Goal: Task Accomplishment & Management: Manage account settings

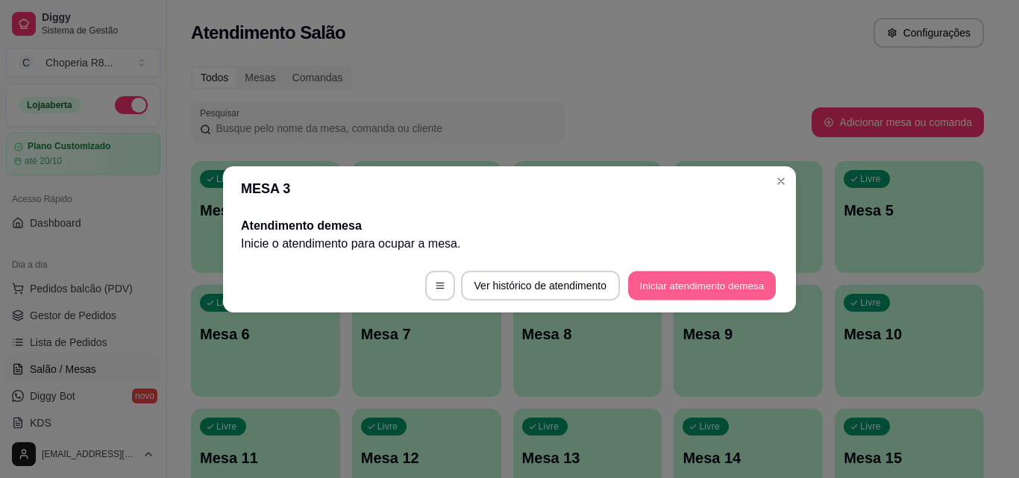
click at [647, 286] on button "Iniciar atendimento de mesa" at bounding box center [702, 285] width 148 height 29
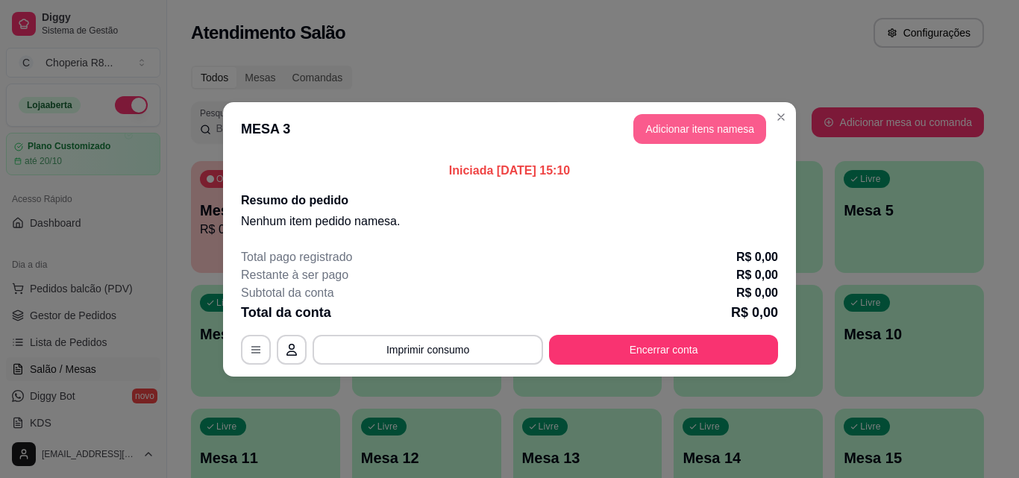
click at [685, 130] on button "Adicionar itens na mesa" at bounding box center [699, 129] width 133 height 30
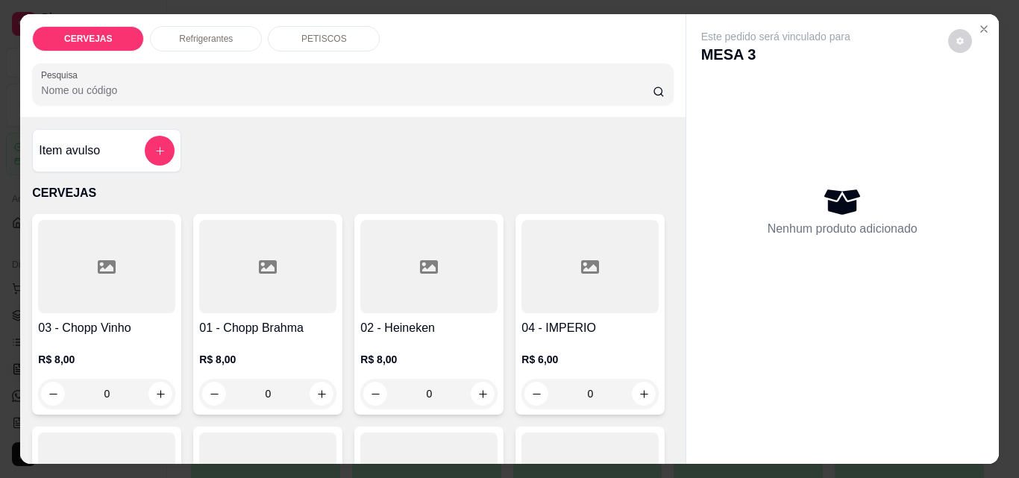
drag, startPoint x: 288, startPoint y: 381, endPoint x: 220, endPoint y: 378, distance: 67.9
click at [226, 379] on input "0" at bounding box center [268, 394] width 84 height 30
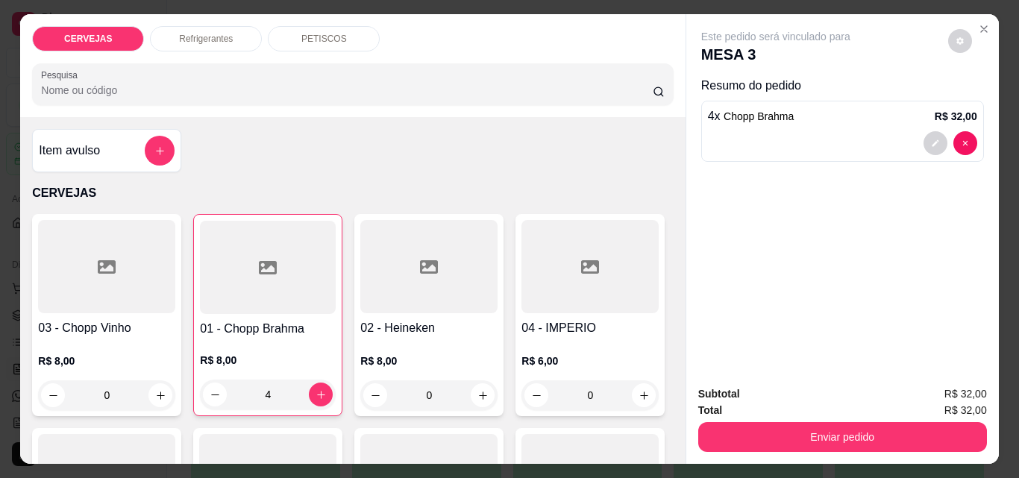
type input "4"
click at [226, 33] on div "Refrigerantes" at bounding box center [206, 38] width 112 height 25
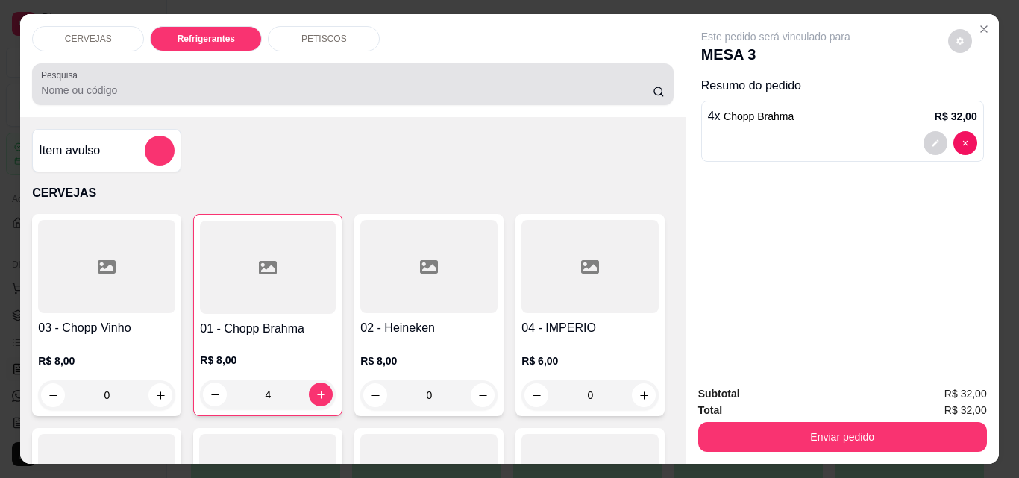
scroll to position [39, 0]
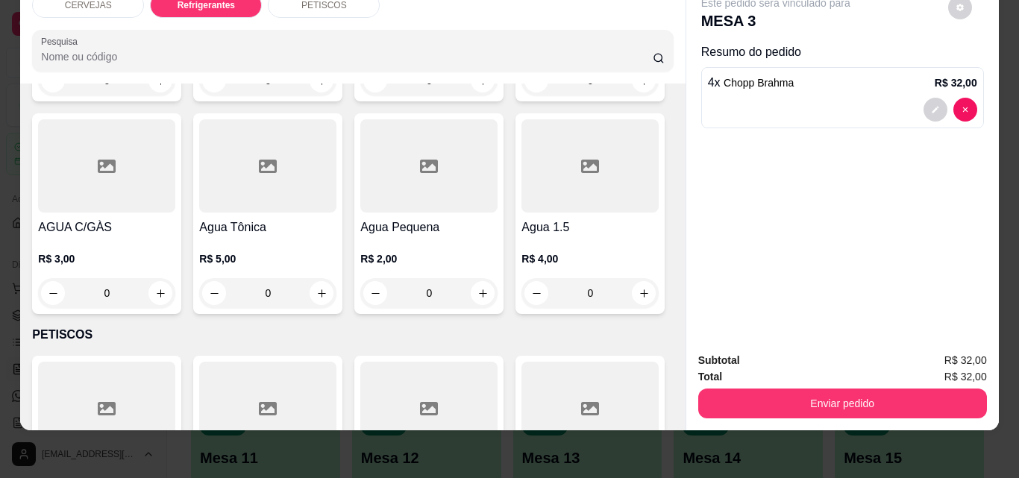
drag, startPoint x: 443, startPoint y: 287, endPoint x: 407, endPoint y: 286, distance: 35.8
click at [409, 95] on input "0" at bounding box center [429, 81] width 84 height 30
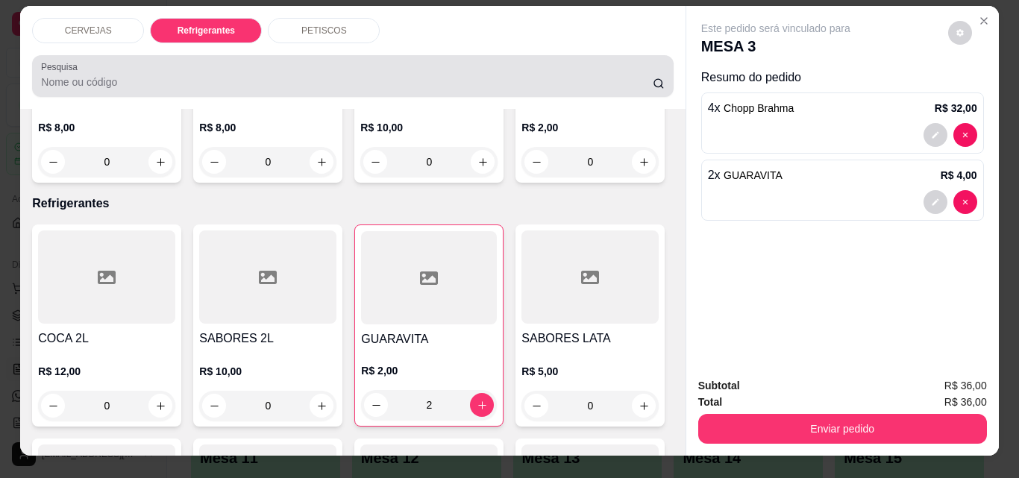
scroll to position [0, 0]
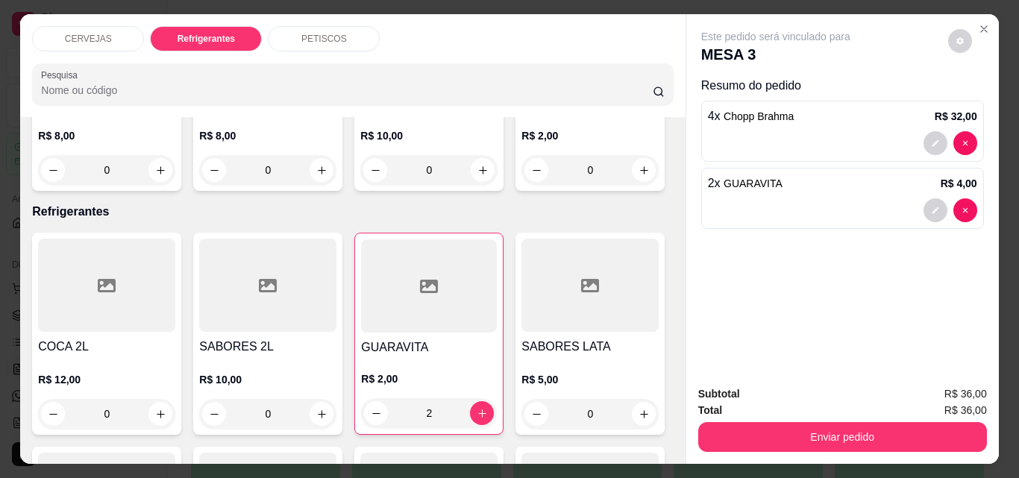
type input "2"
click at [310, 42] on div "PETISCOS" at bounding box center [324, 38] width 112 height 25
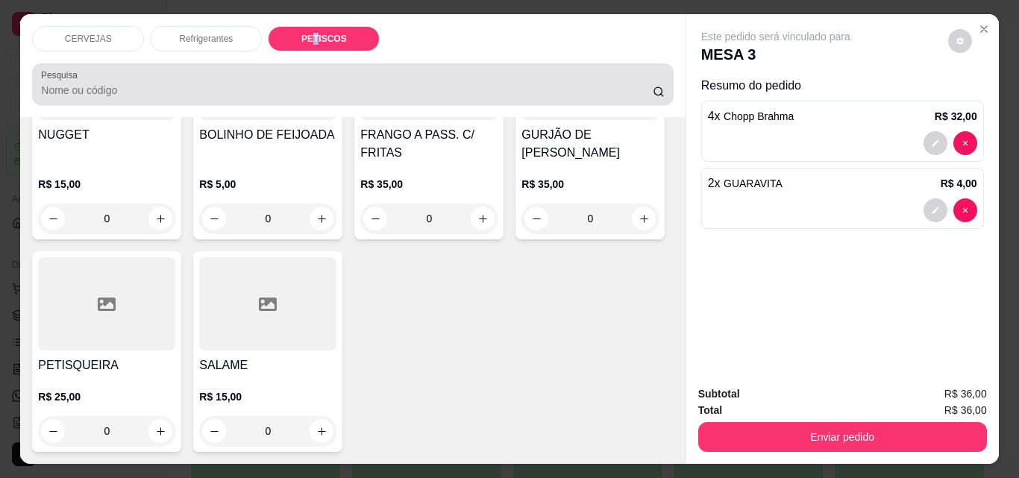
scroll to position [39, 0]
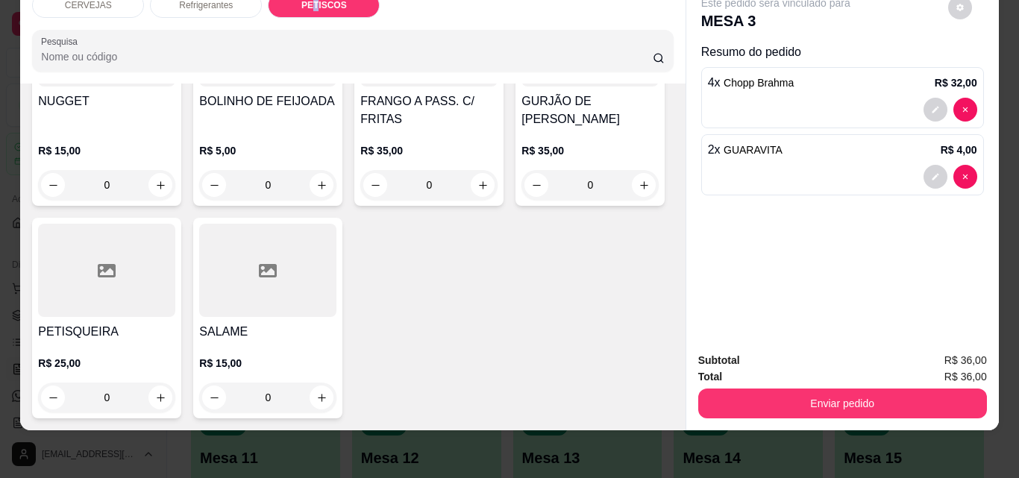
type input "1"
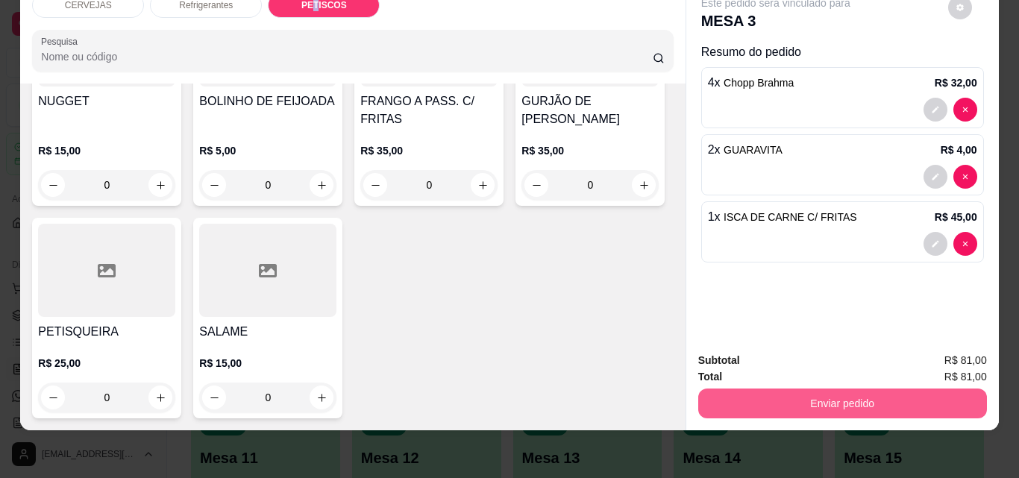
click at [854, 389] on button "Enviar pedido" at bounding box center [842, 404] width 289 height 30
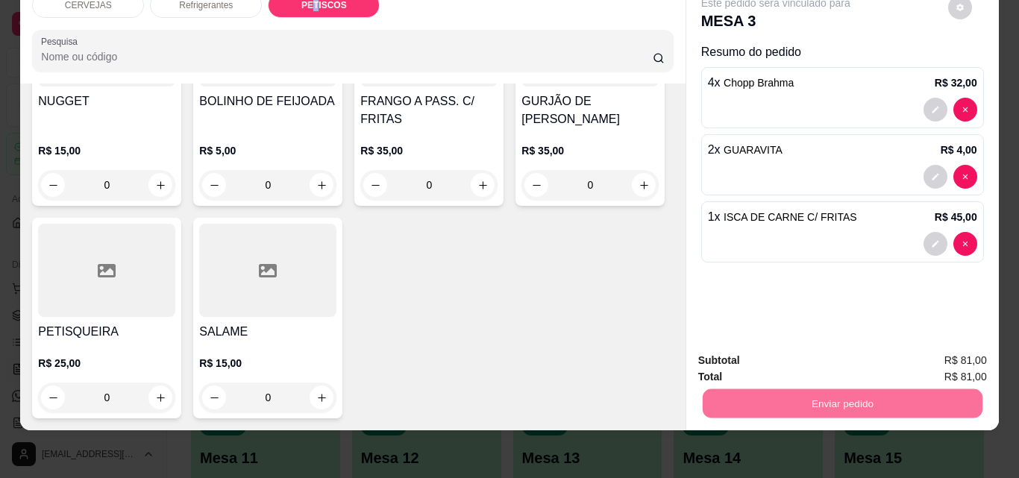
click at [946, 349] on button "Enviar pedido" at bounding box center [948, 356] width 82 height 28
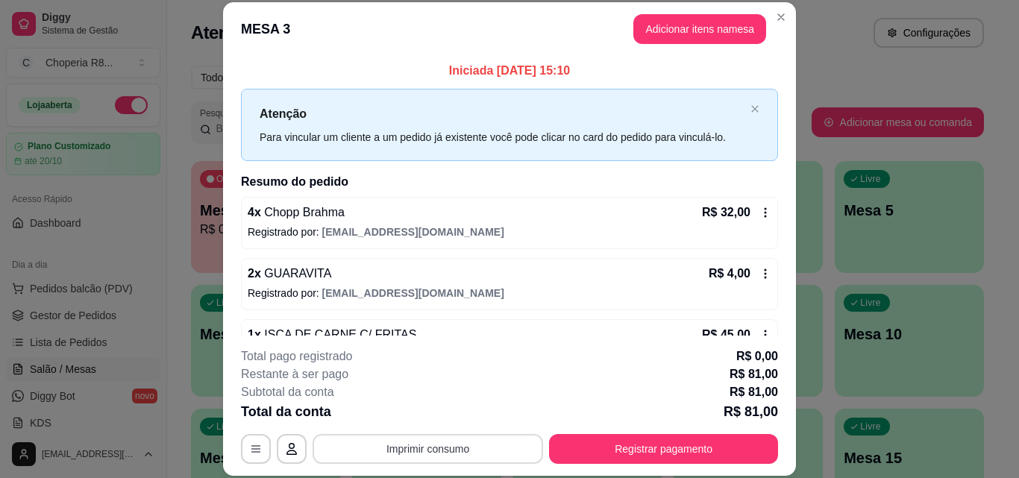
click at [496, 454] on button "Imprimir consumo" at bounding box center [428, 449] width 231 height 30
click at [441, 418] on button "IMPRESSORA" at bounding box center [427, 415] width 108 height 24
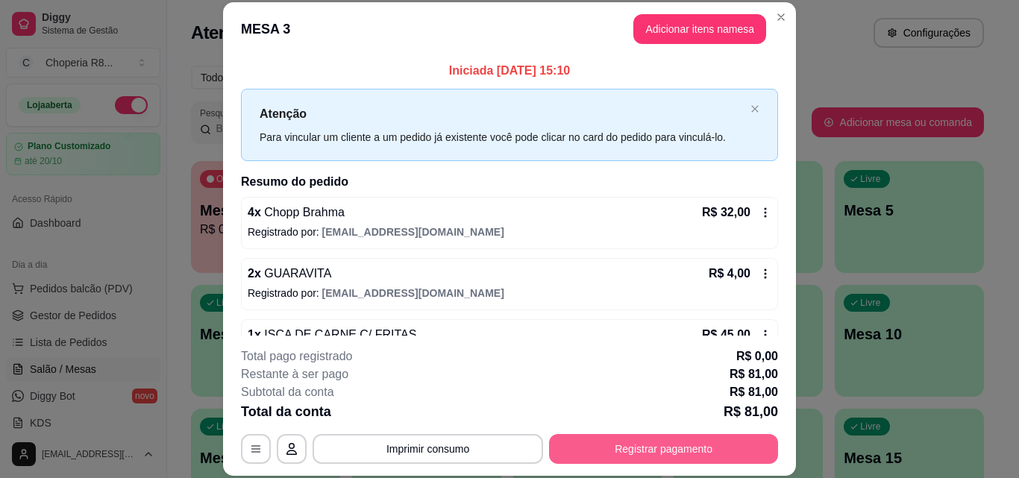
click at [633, 434] on button "Registrar pagamento" at bounding box center [663, 449] width 229 height 30
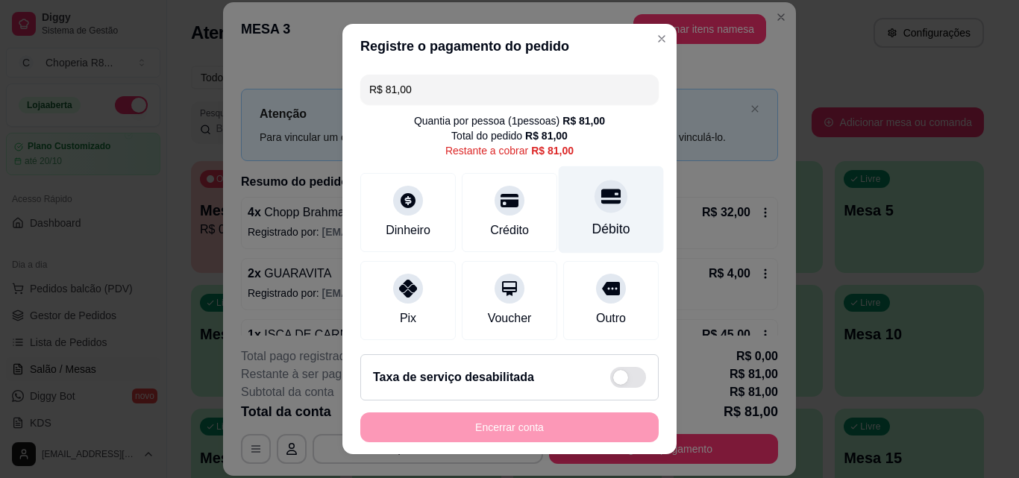
click at [609, 216] on div "Débito" at bounding box center [611, 209] width 105 height 87
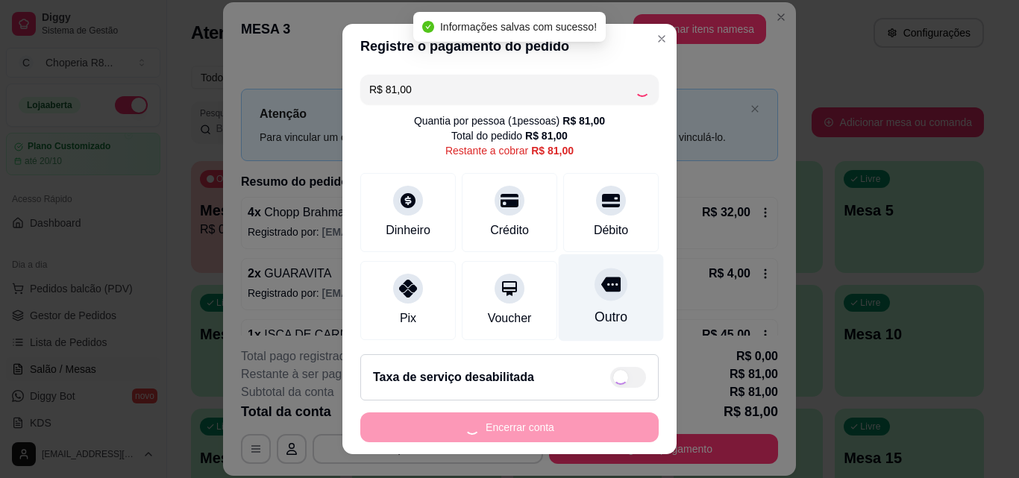
type input "R$ 0,00"
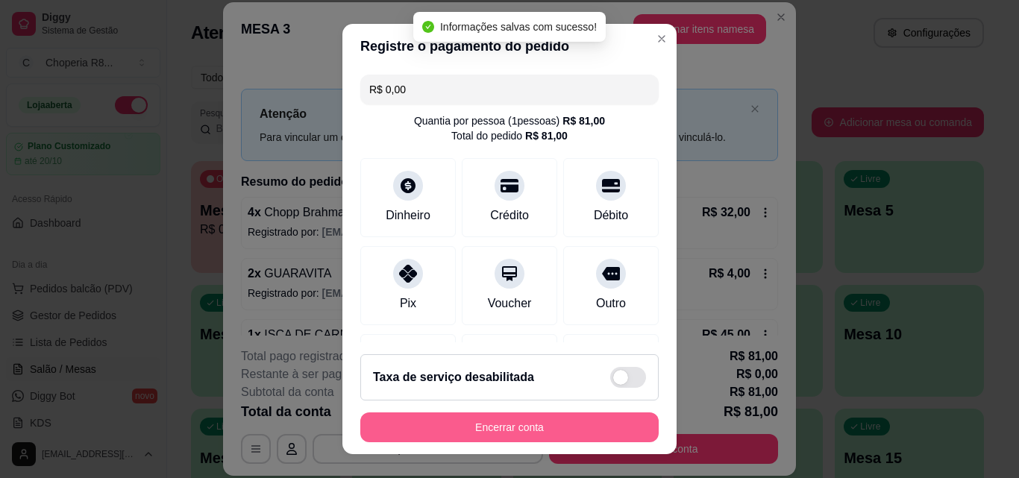
click at [511, 437] on button "Encerrar conta" at bounding box center [509, 428] width 298 height 30
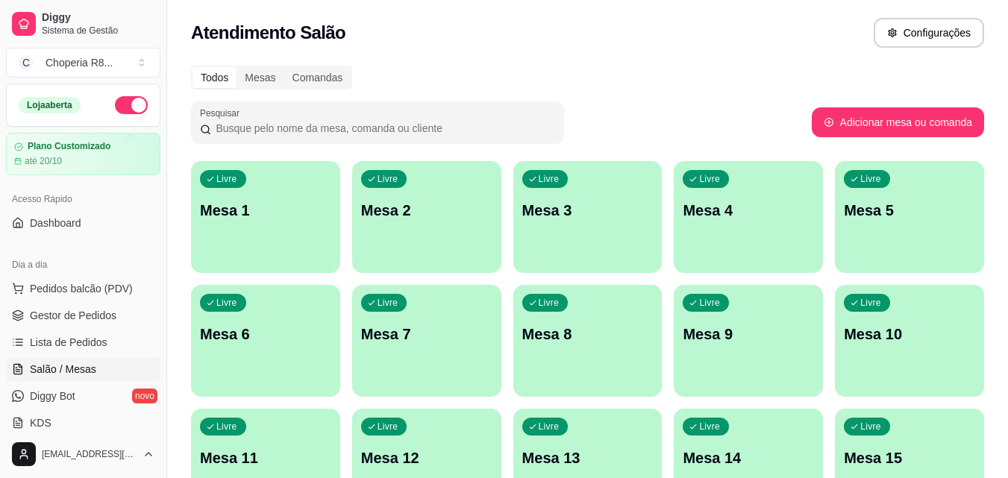
click at [768, 201] on p "Mesa 4" at bounding box center [748, 210] width 131 height 21
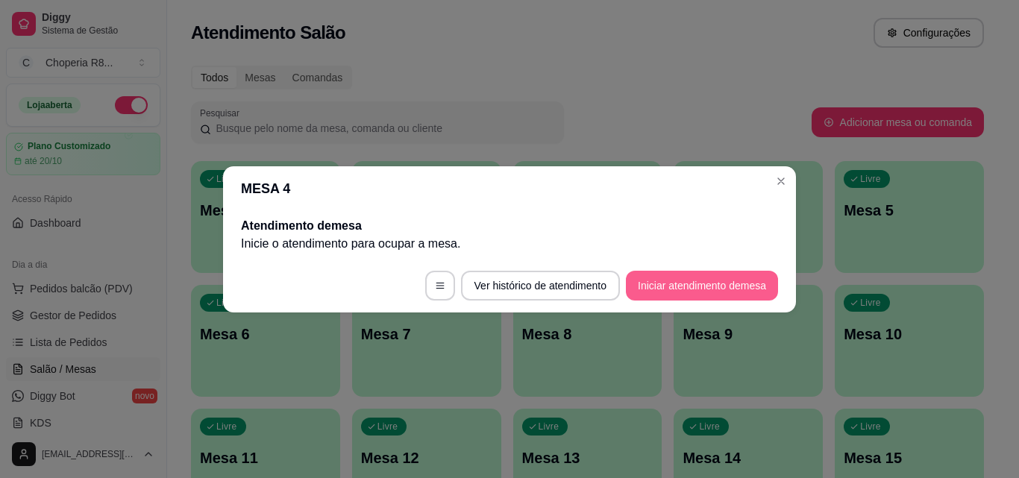
click at [697, 289] on button "Iniciar atendimento de mesa" at bounding box center [702, 286] width 152 height 30
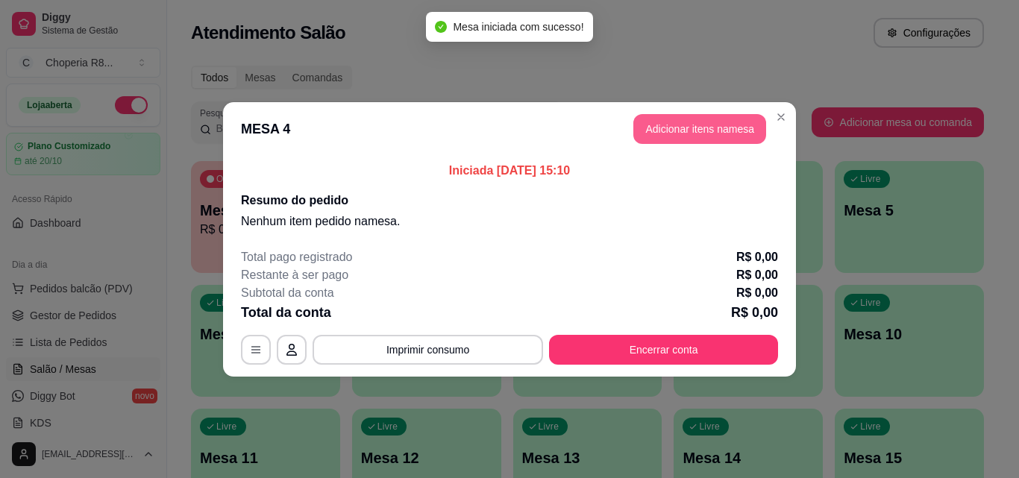
click at [676, 119] on button "Adicionar itens na mesa" at bounding box center [699, 129] width 133 height 30
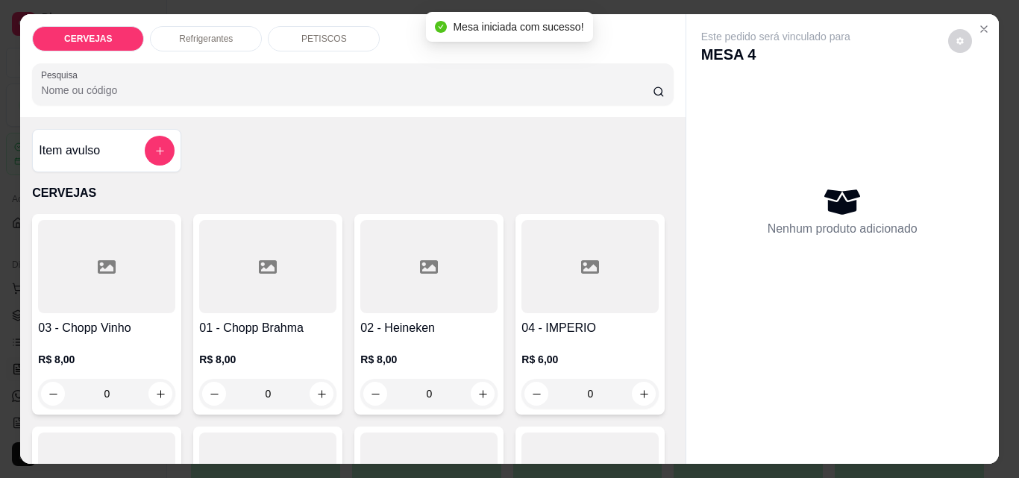
click at [257, 390] on input "0" at bounding box center [268, 394] width 84 height 30
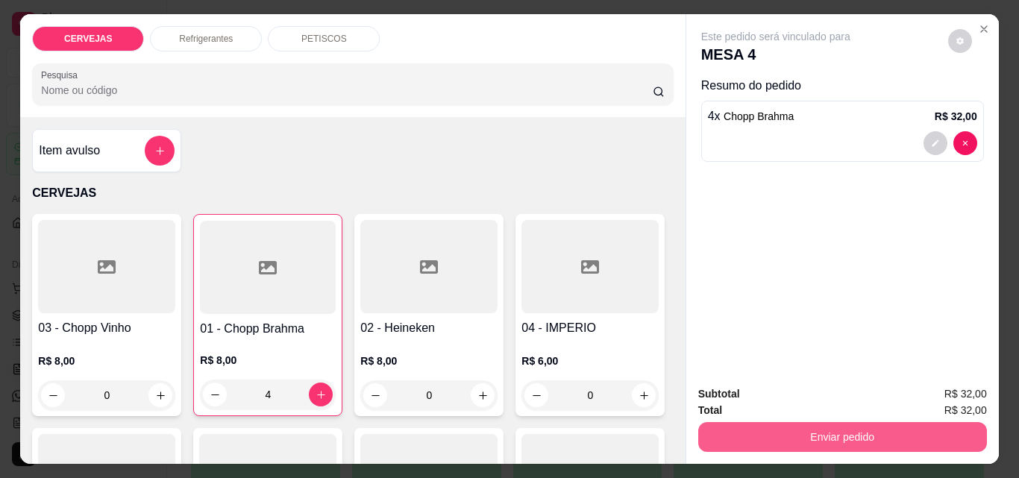
type input "4"
click at [726, 424] on button "Enviar pedido" at bounding box center [842, 437] width 289 height 30
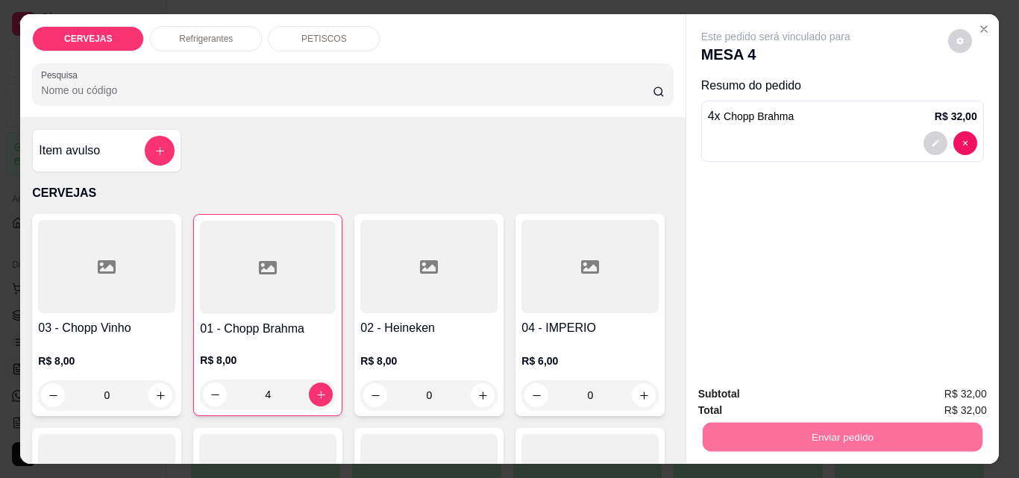
click at [956, 383] on button "Enviar pedido" at bounding box center [948, 394] width 84 height 28
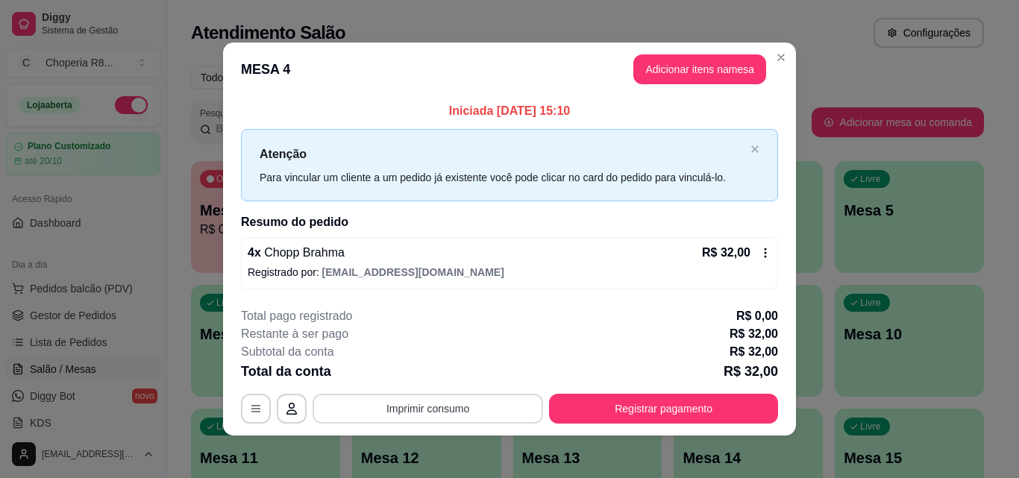
click at [462, 410] on button "Imprimir consumo" at bounding box center [428, 409] width 231 height 30
click at [451, 379] on button "IMPRESSORA" at bounding box center [426, 374] width 104 height 23
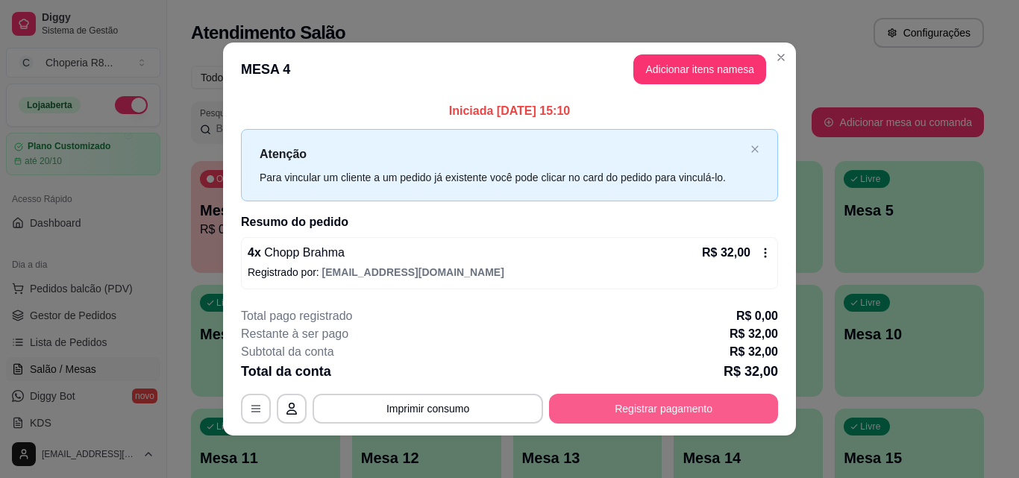
click at [657, 415] on button "Registrar pagamento" at bounding box center [663, 409] width 229 height 30
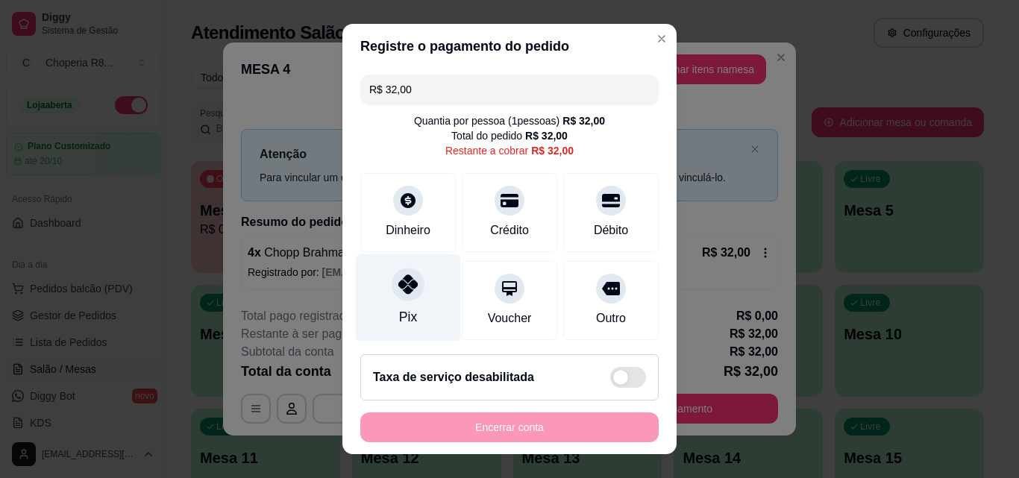
click at [398, 296] on div at bounding box center [408, 284] width 33 height 33
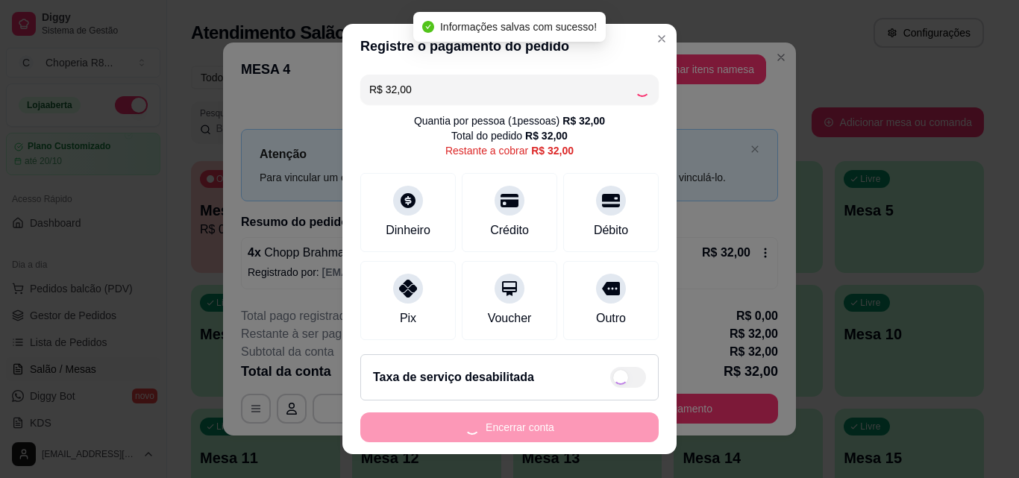
type input "R$ 0,00"
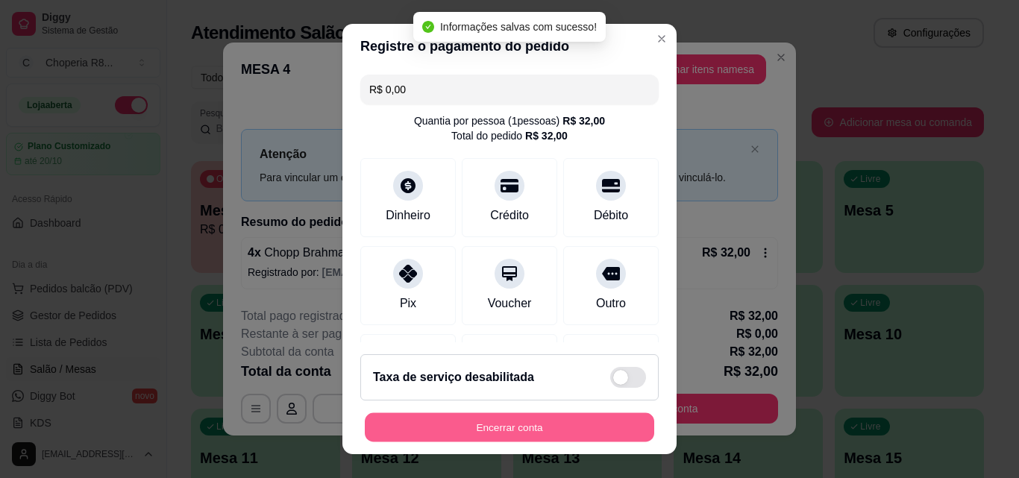
click at [456, 421] on button "Encerrar conta" at bounding box center [509, 427] width 289 height 29
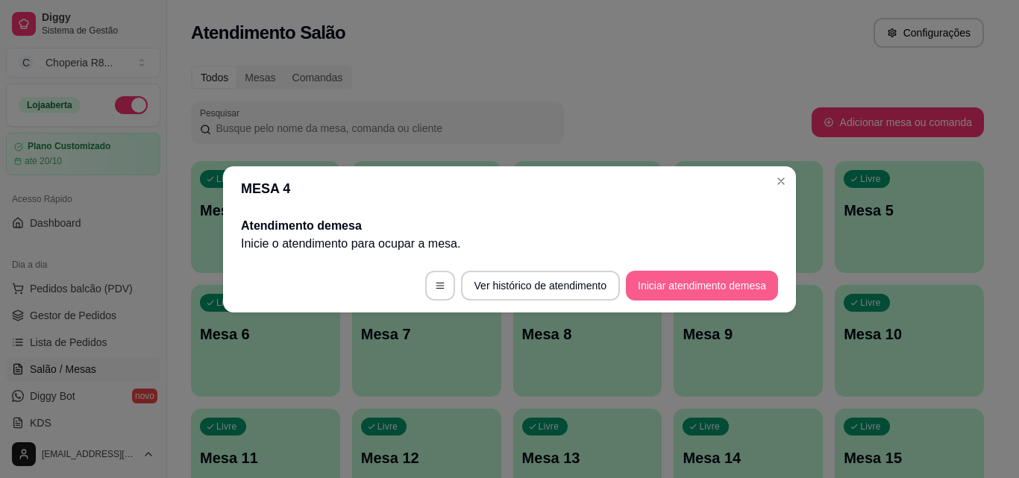
click at [666, 281] on button "Iniciar atendimento de mesa" at bounding box center [702, 286] width 152 height 30
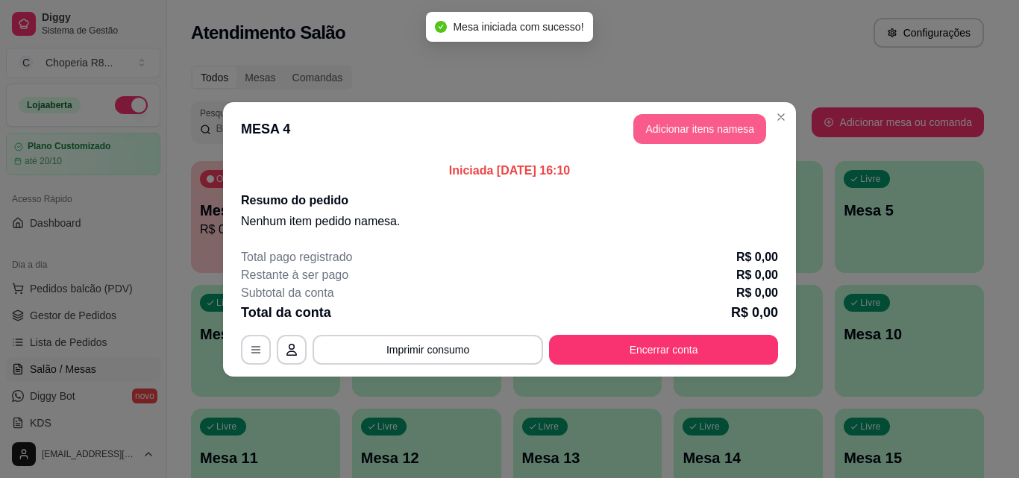
click at [722, 116] on button "Adicionar itens na mesa" at bounding box center [699, 129] width 133 height 30
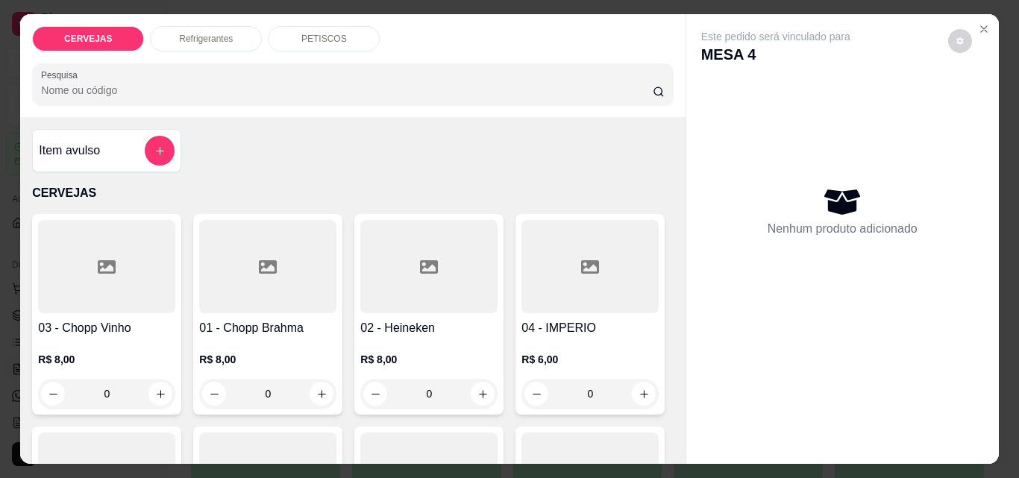
drag, startPoint x: 294, startPoint y: 398, endPoint x: 233, endPoint y: 396, distance: 60.4
click at [233, 396] on input "0" at bounding box center [268, 394] width 84 height 30
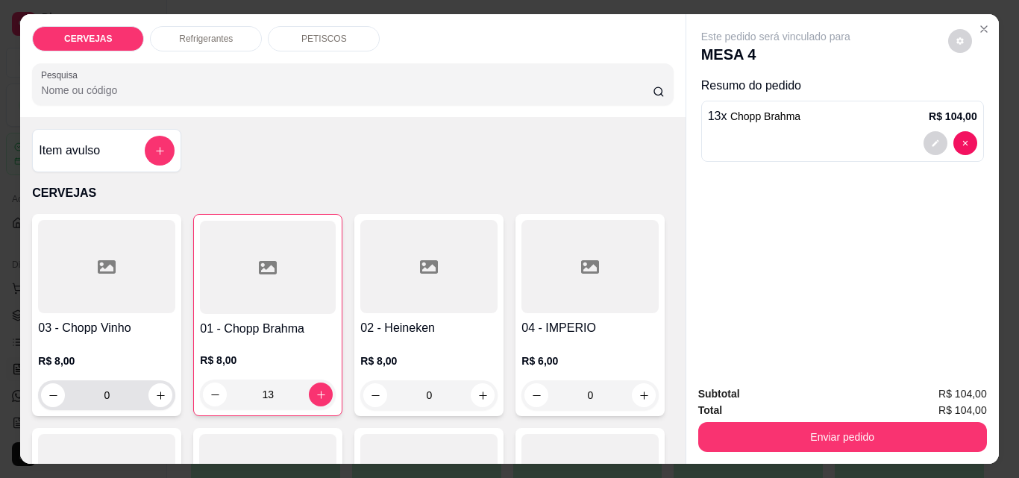
type input "13"
click at [22, 396] on div "Item avulso CERVEJAS 03 - Chopp Vinho R$ 8,00 0 01 - Chopp Brahma R$ 8,00 13 02…" at bounding box center [352, 290] width 665 height 347
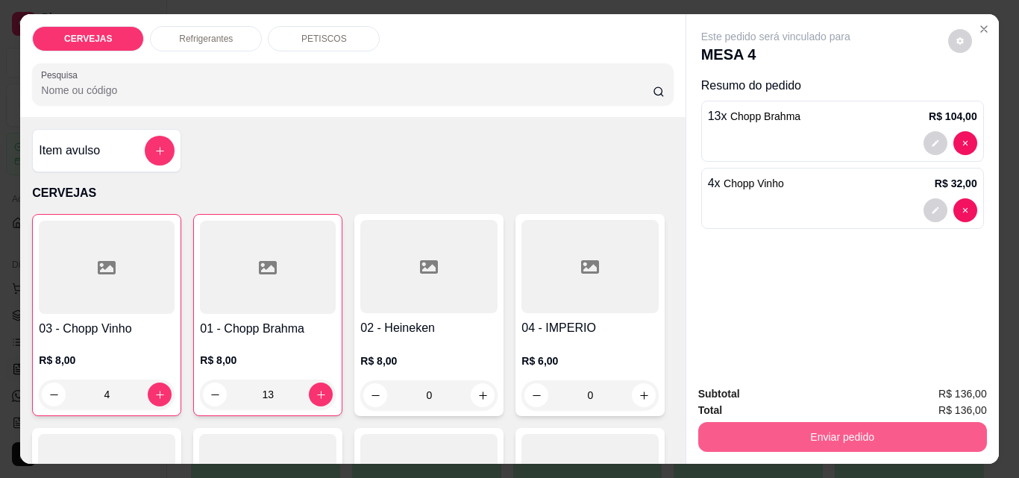
type input "4"
click at [778, 427] on button "Enviar pedido" at bounding box center [842, 437] width 289 height 30
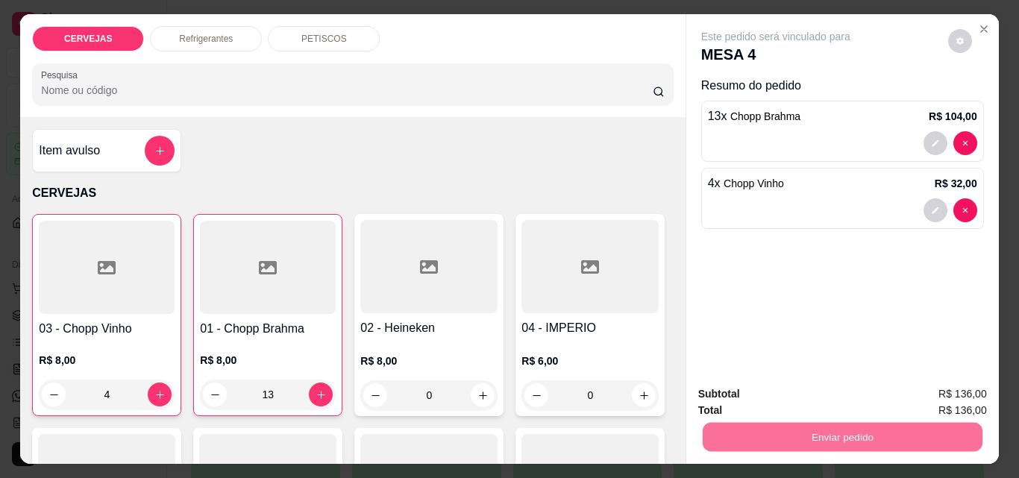
click at [944, 388] on button "Enviar pedido" at bounding box center [948, 394] width 82 height 28
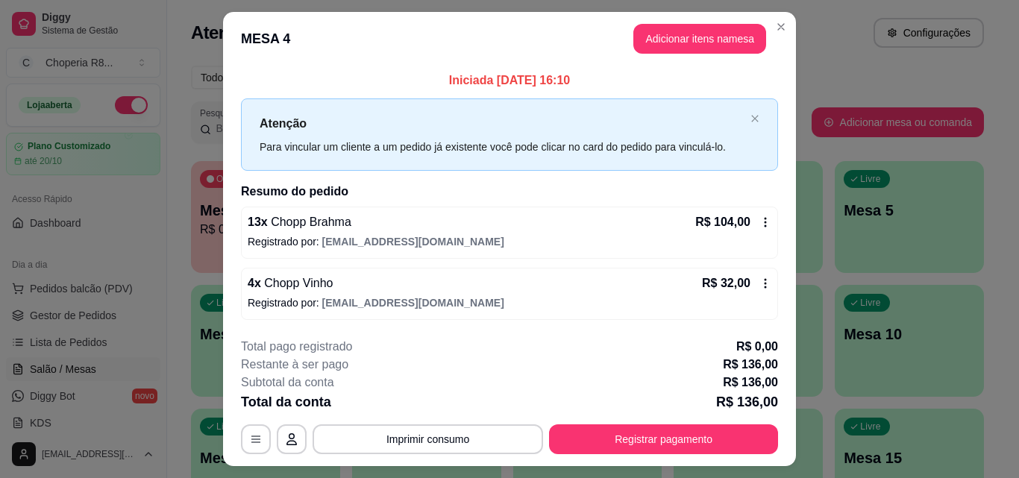
click at [760, 229] on div "R$ 104,00" at bounding box center [733, 222] width 76 height 18
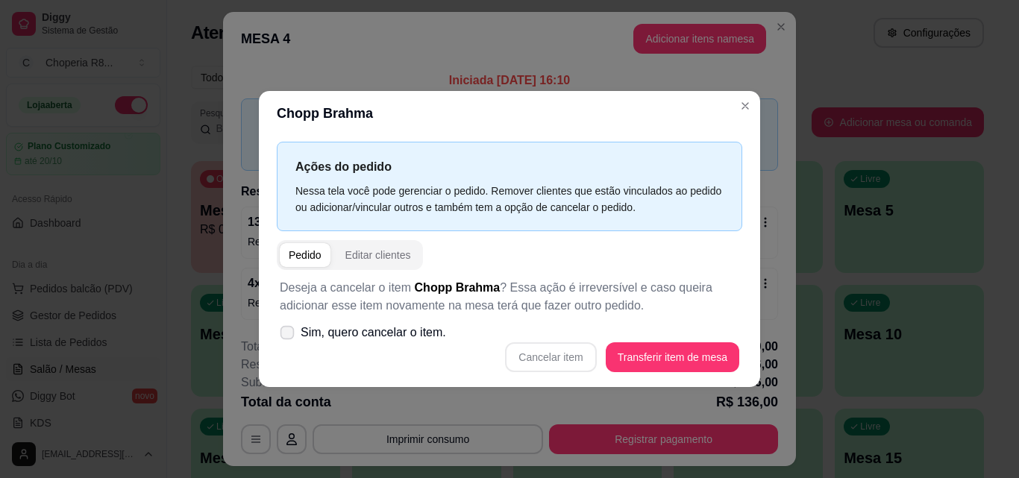
click at [372, 337] on span "Sim, quero cancelar o item." at bounding box center [373, 333] width 145 height 18
click at [289, 337] on input "Sim, quero cancelar o item." at bounding box center [284, 340] width 10 height 10
checkbox input "true"
click at [574, 347] on button "Cancelar item" at bounding box center [550, 357] width 91 height 30
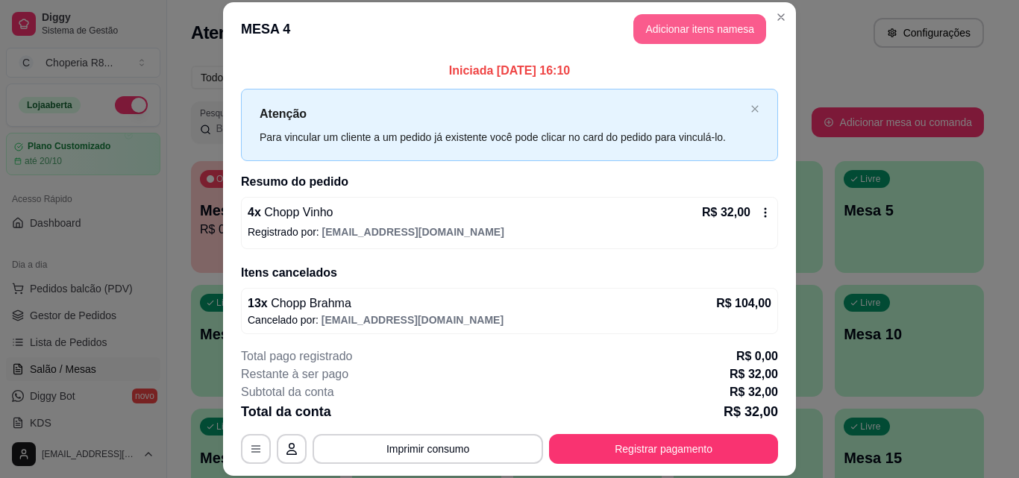
click at [640, 31] on button "Adicionar itens na mesa" at bounding box center [699, 29] width 133 height 30
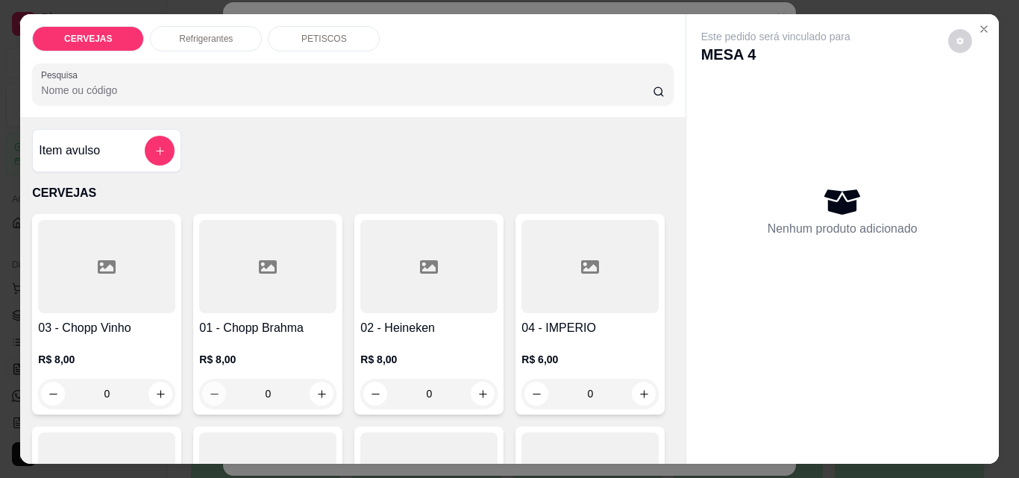
drag, startPoint x: 279, startPoint y: 386, endPoint x: 202, endPoint y: 389, distance: 76.9
click at [202, 389] on div "0" at bounding box center [267, 394] width 131 height 30
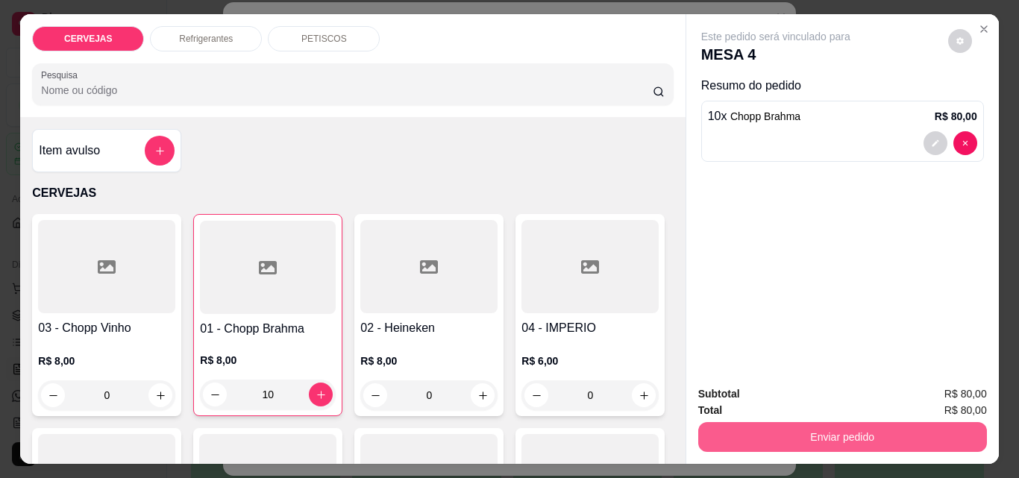
type input "10"
click at [883, 422] on button "Enviar pedido" at bounding box center [842, 436] width 280 height 29
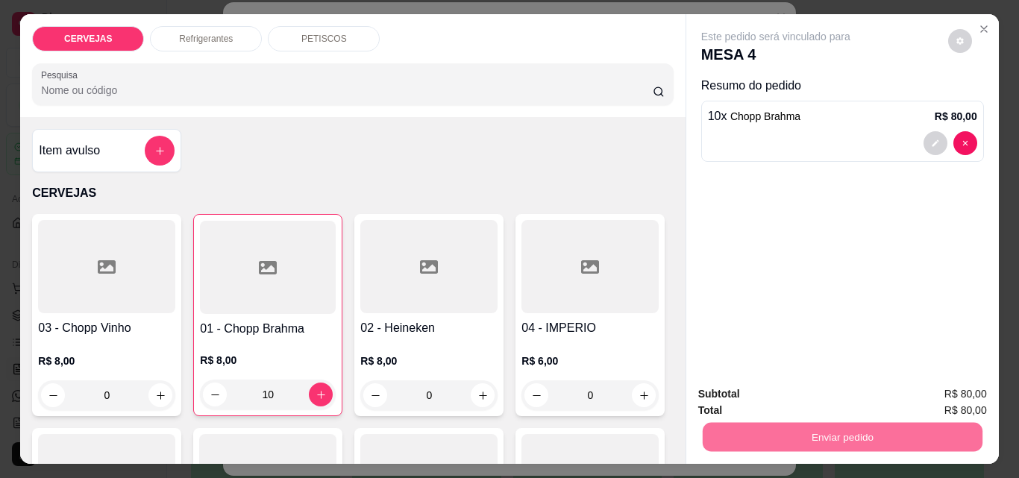
click at [938, 386] on button "Enviar pedido" at bounding box center [948, 394] width 84 height 28
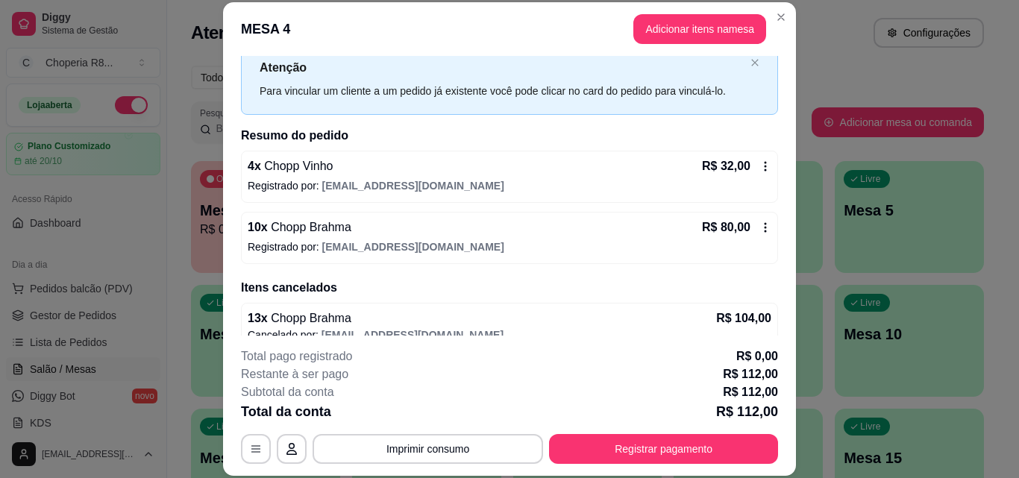
scroll to position [66, 0]
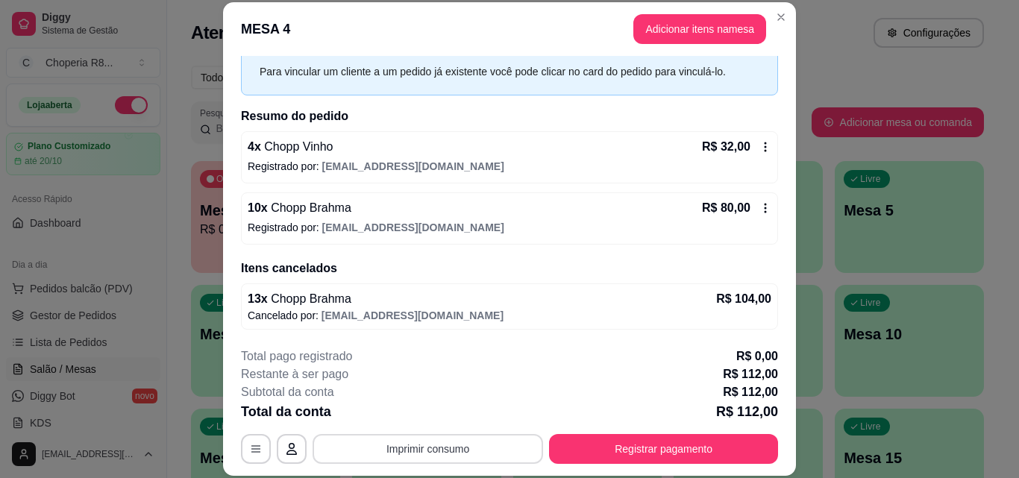
click at [468, 447] on button "Imprimir consumo" at bounding box center [428, 449] width 231 height 30
click at [415, 419] on button "IMPRESSORA" at bounding box center [426, 417] width 87 height 19
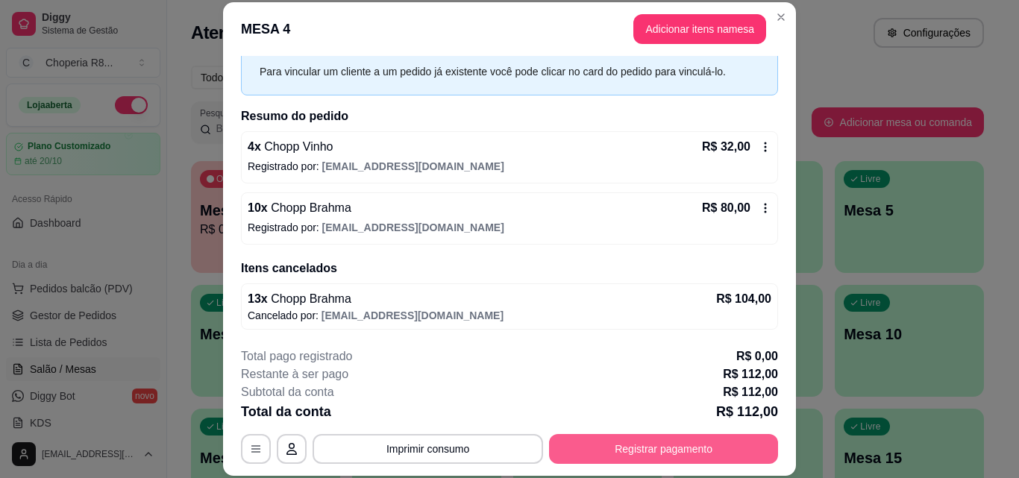
click at [621, 442] on button "Registrar pagamento" at bounding box center [663, 449] width 229 height 30
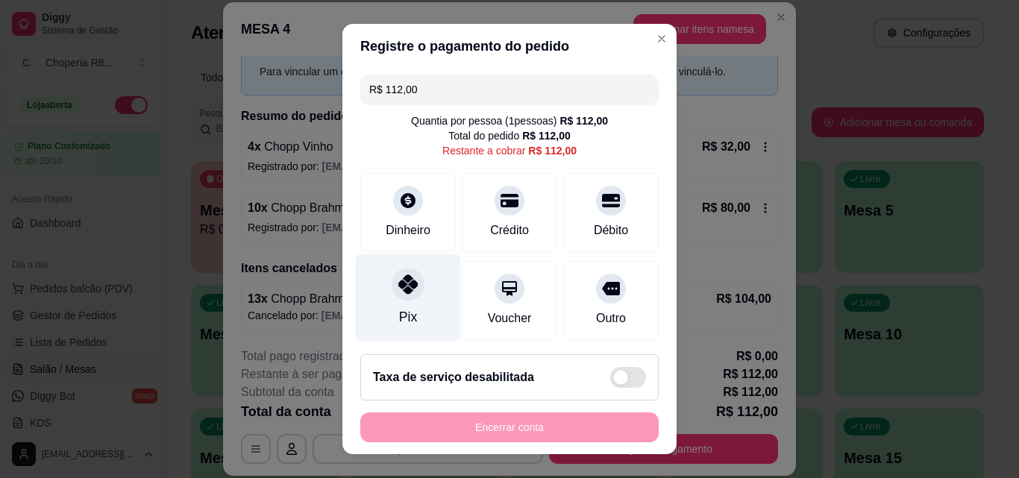
click at [412, 302] on div "Pix" at bounding box center [408, 297] width 105 height 87
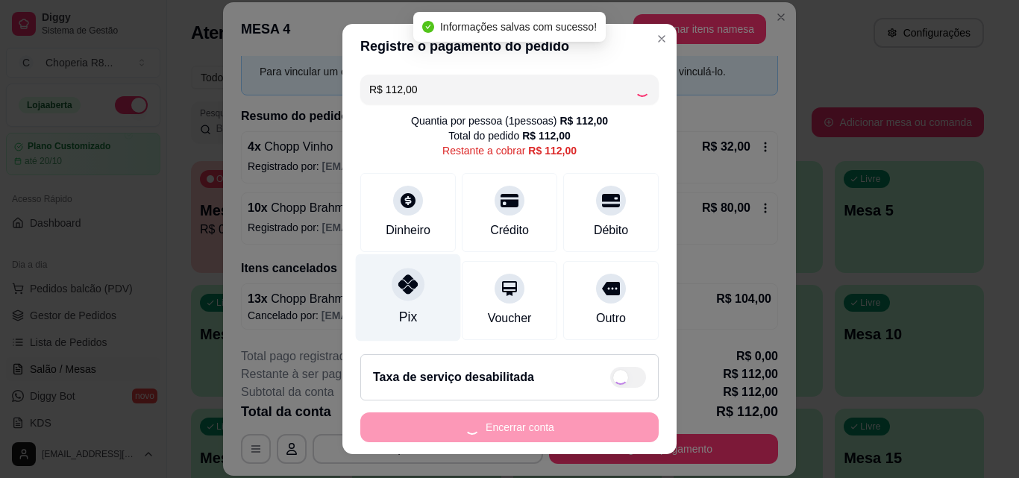
type input "R$ 0,00"
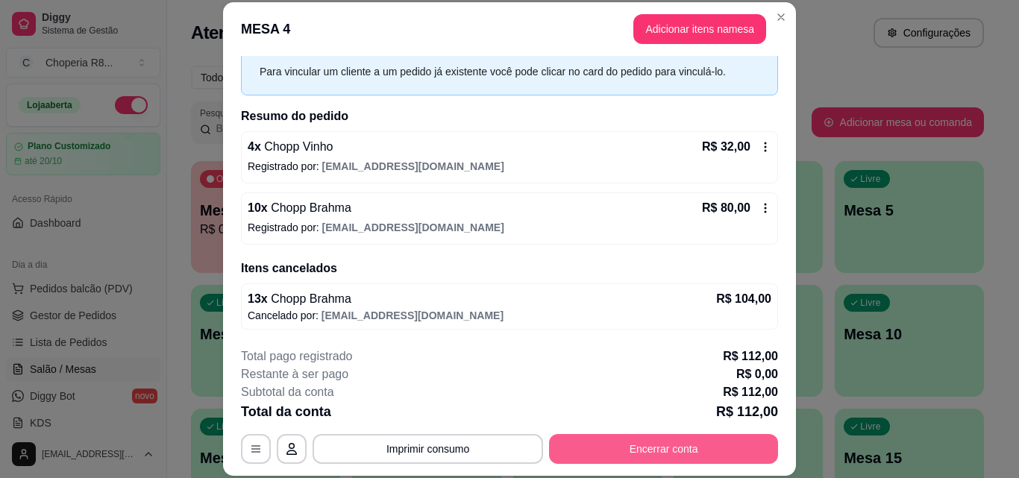
click at [661, 436] on button "Encerrar conta" at bounding box center [663, 449] width 229 height 30
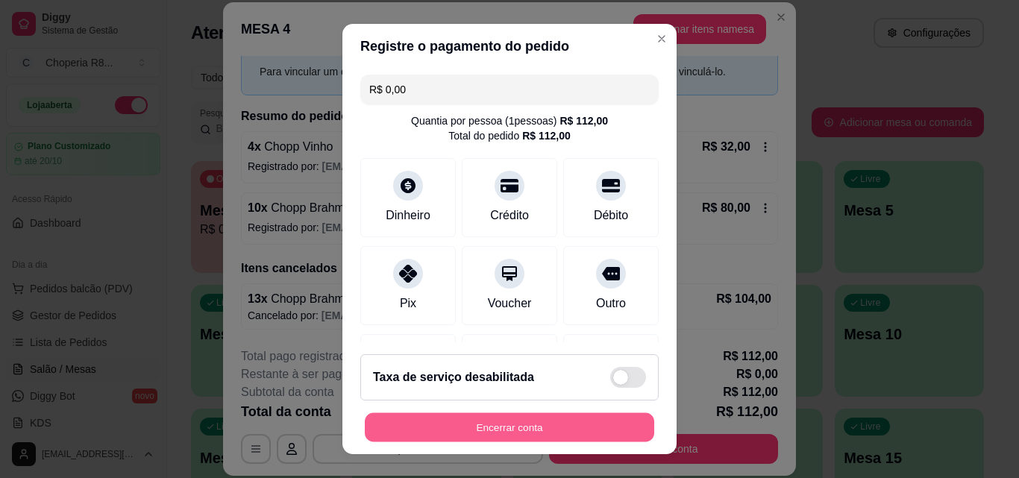
click at [507, 432] on button "Encerrar conta" at bounding box center [509, 427] width 289 height 29
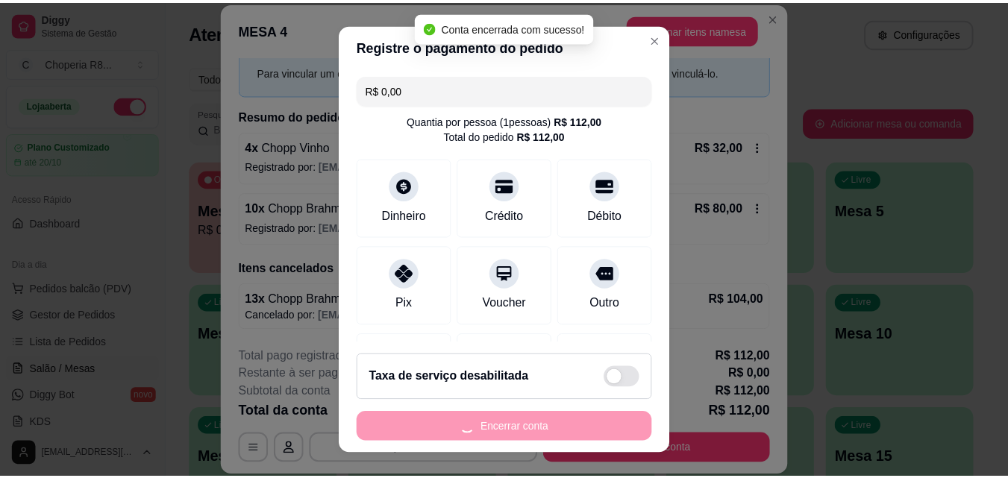
scroll to position [0, 0]
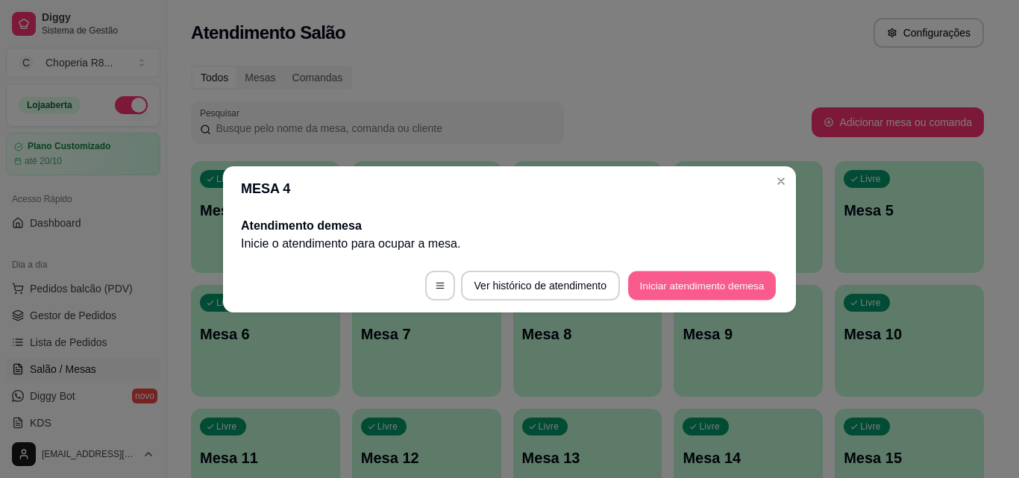
click at [713, 281] on button "Iniciar atendimento de mesa" at bounding box center [702, 285] width 148 height 29
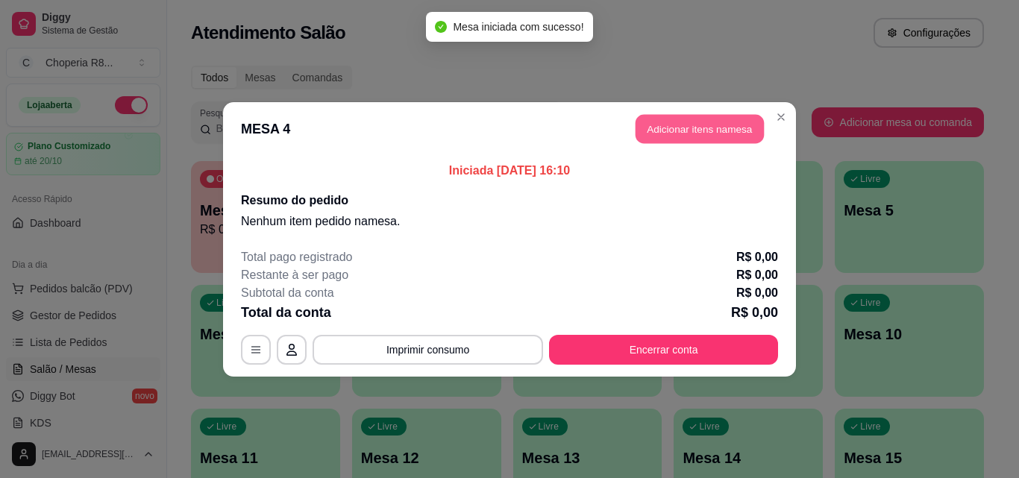
click at [691, 121] on button "Adicionar itens na mesa" at bounding box center [700, 128] width 128 height 29
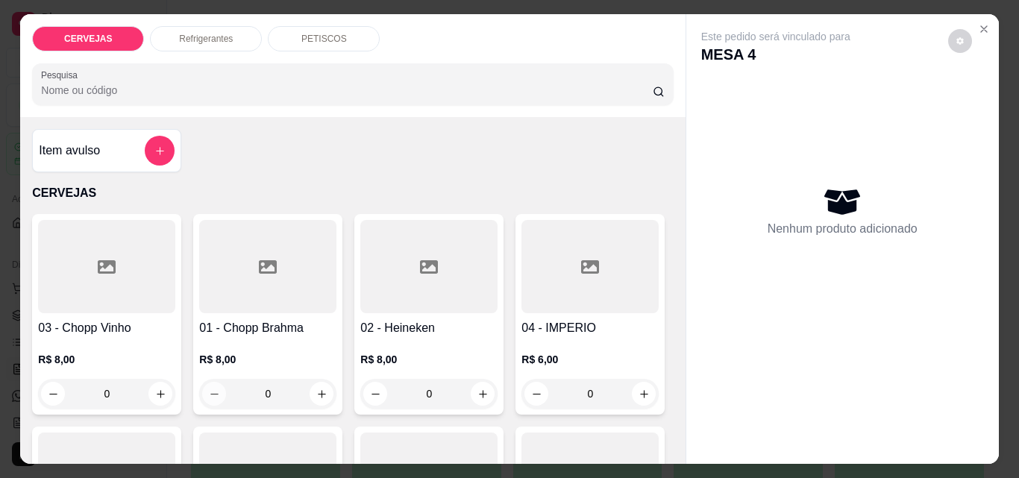
drag, startPoint x: 287, startPoint y: 378, endPoint x: 214, endPoint y: 382, distance: 73.2
click at [214, 382] on div "0" at bounding box center [267, 394] width 131 height 30
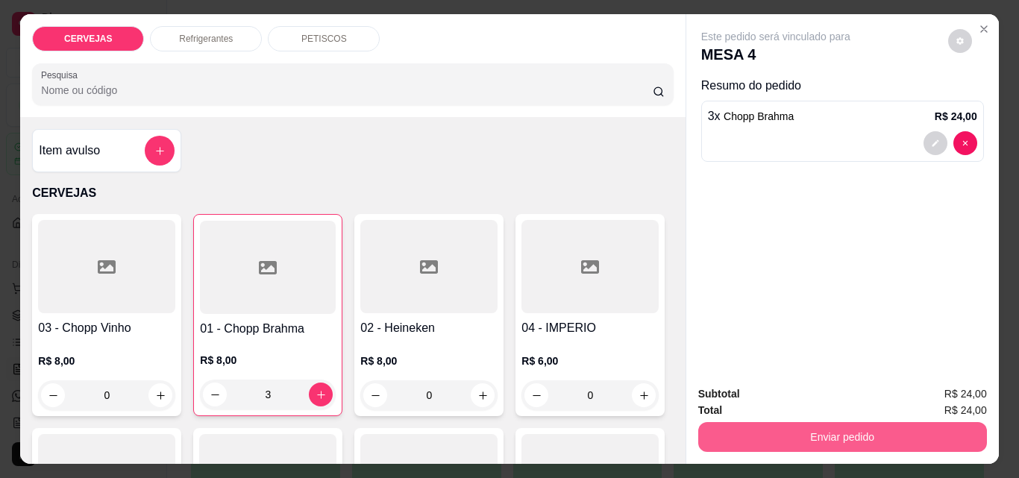
type input "3"
click at [828, 424] on button "Enviar pedido" at bounding box center [842, 437] width 289 height 30
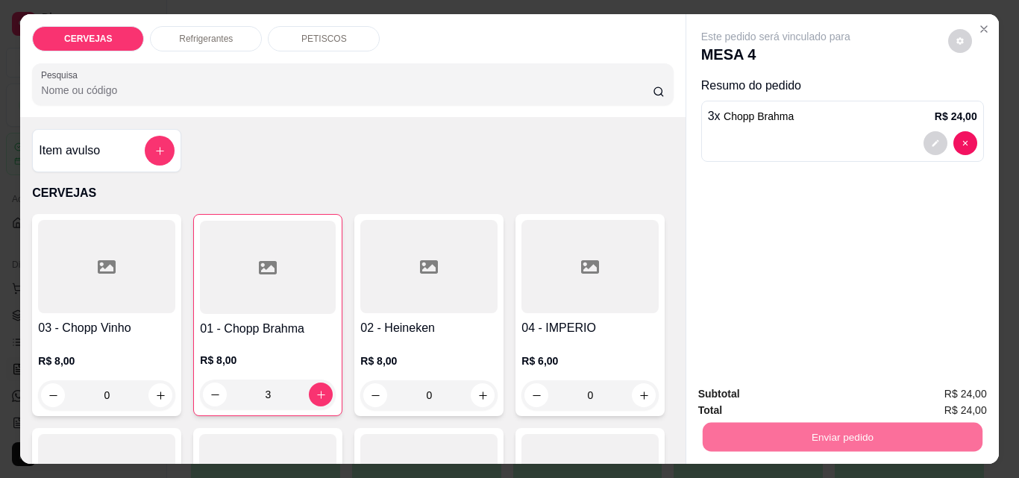
click at [938, 395] on button "Enviar pedido" at bounding box center [948, 394] width 82 height 28
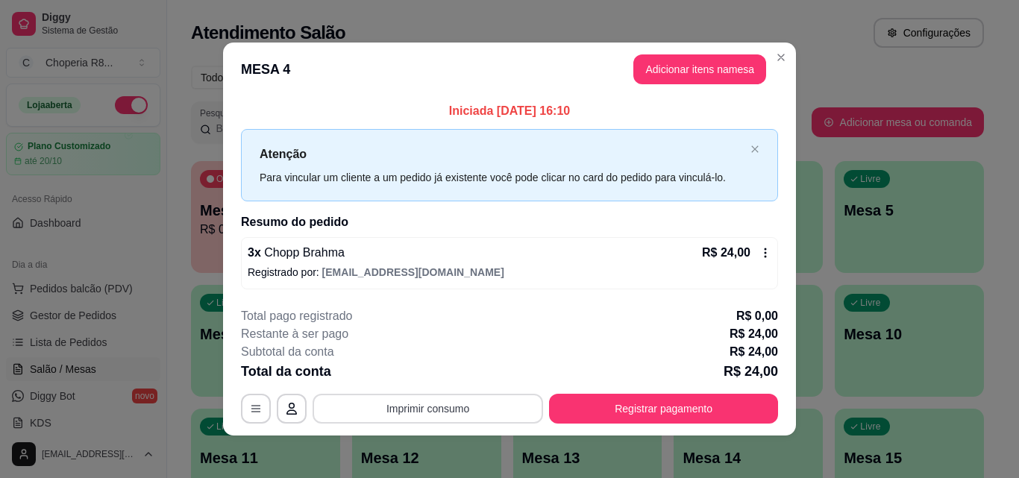
click at [425, 420] on button "Imprimir consumo" at bounding box center [428, 409] width 231 height 30
click at [422, 381] on button "IMPRESSORA" at bounding box center [426, 374] width 104 height 23
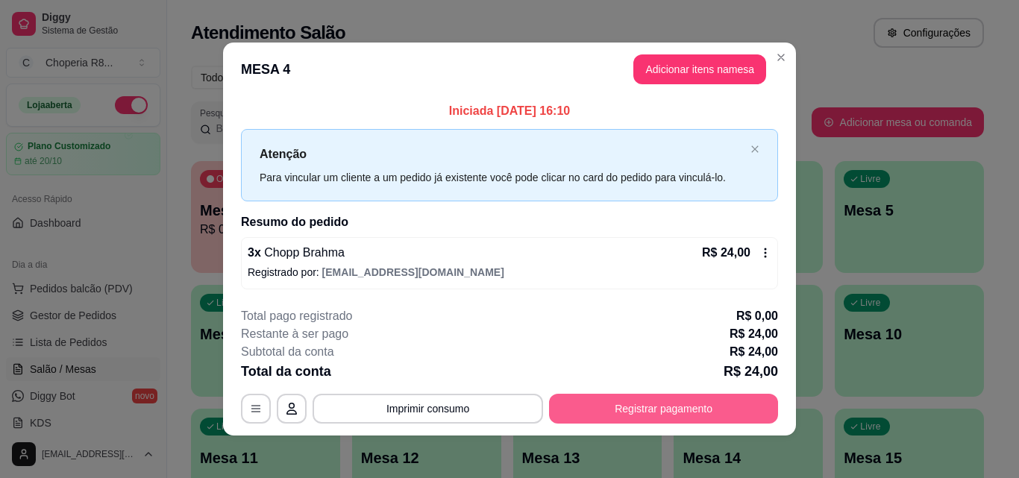
click at [677, 401] on button "Registrar pagamento" at bounding box center [663, 409] width 229 height 30
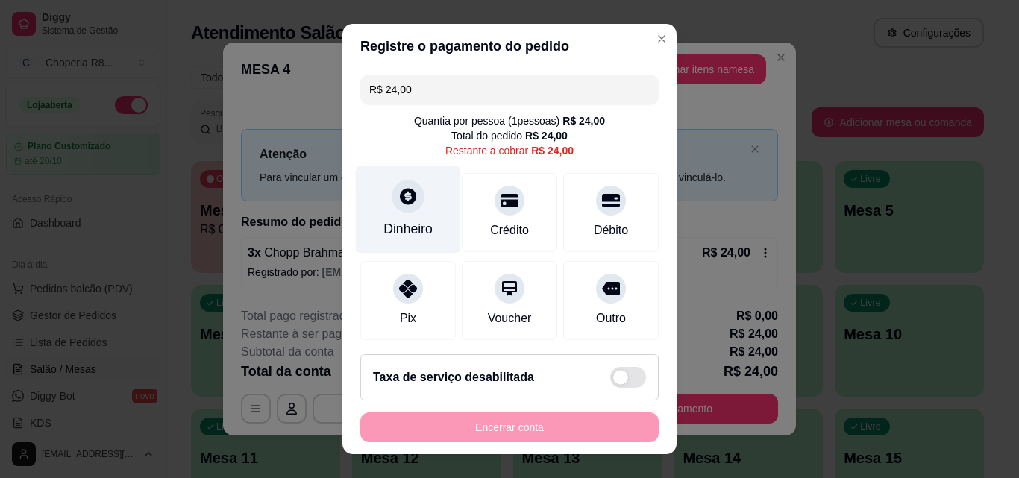
click at [415, 239] on div "Dinheiro" at bounding box center [407, 228] width 49 height 19
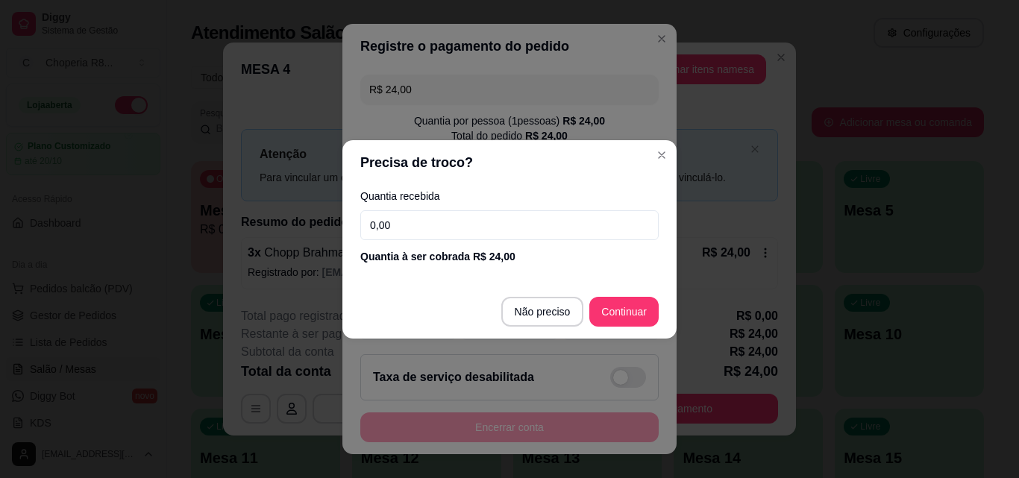
drag, startPoint x: 476, startPoint y: 226, endPoint x: 324, endPoint y: 225, distance: 152.2
click at [325, 225] on div "Precisa de troco? Quantia recebida 0,00 Quantia à ser cobrada R$ 24,00 Não prec…" at bounding box center [509, 239] width 1019 height 478
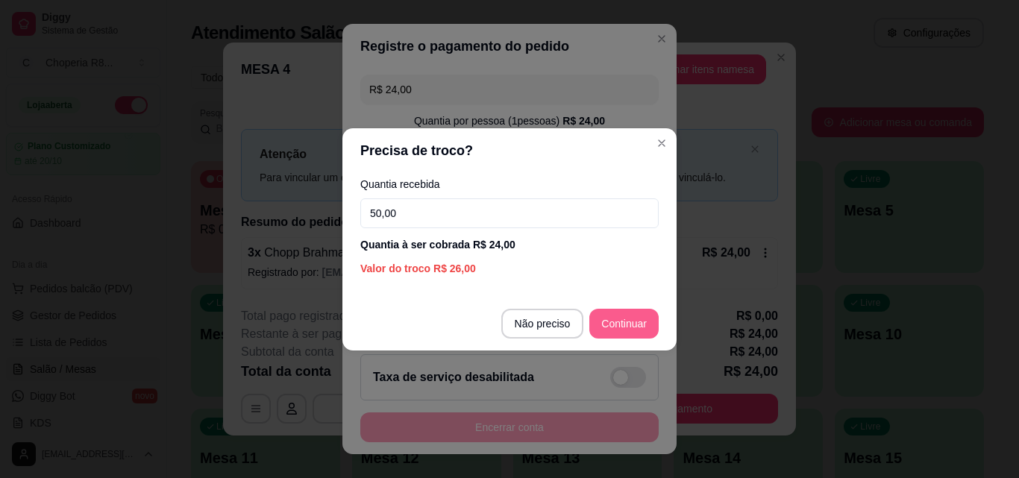
type input "50,00"
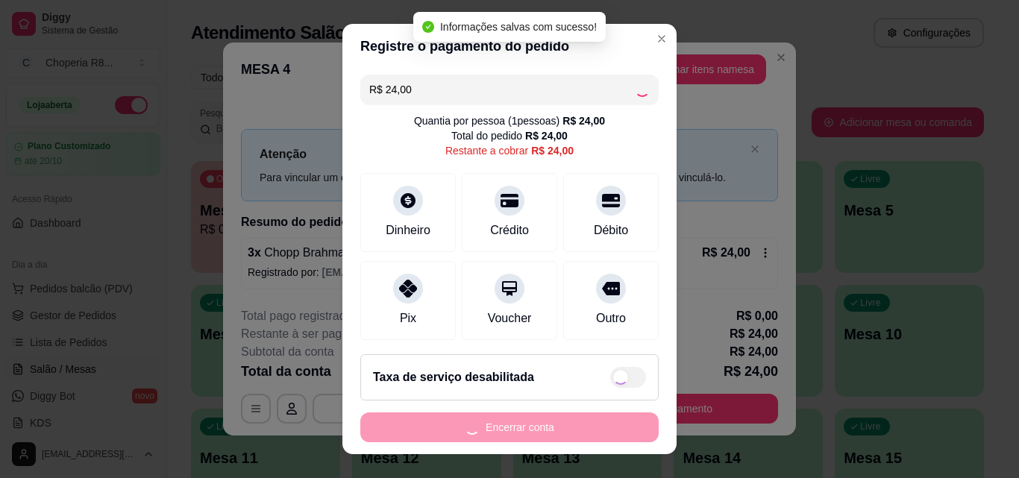
type input "R$ 0,00"
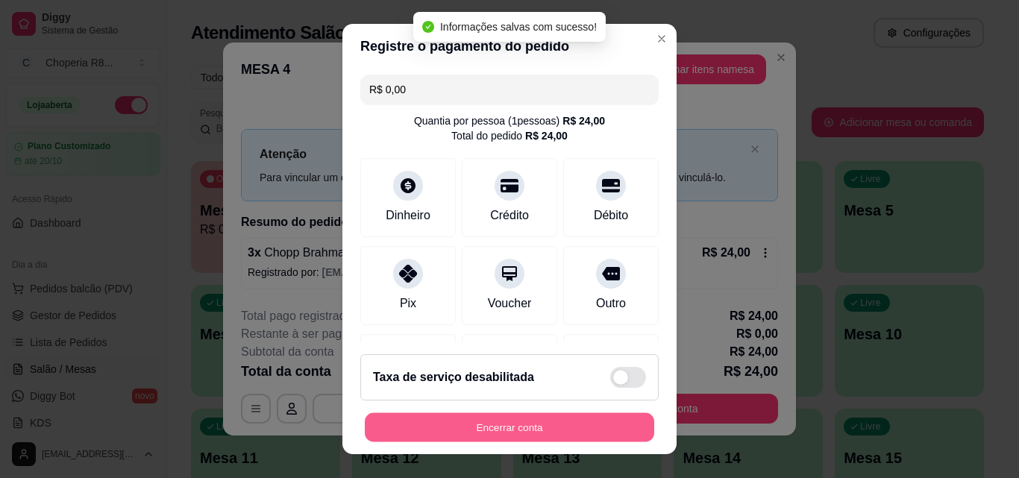
click at [565, 418] on button "Encerrar conta" at bounding box center [509, 427] width 289 height 29
